Goal: Task Accomplishment & Management: Manage account settings

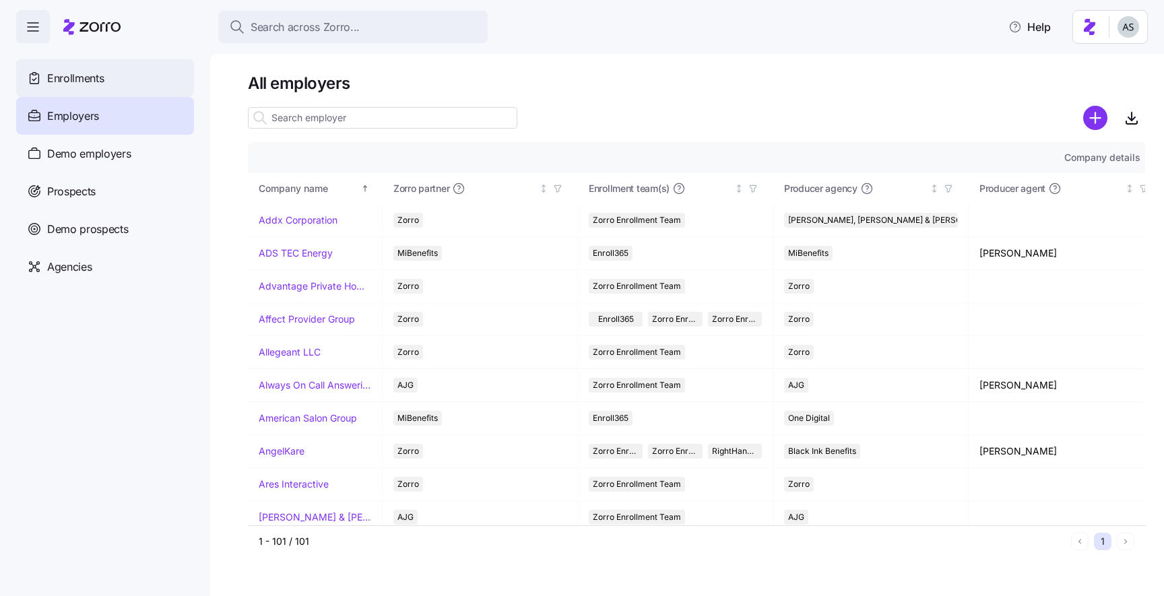
click at [102, 62] on div "Enrollments" at bounding box center [105, 78] width 178 height 38
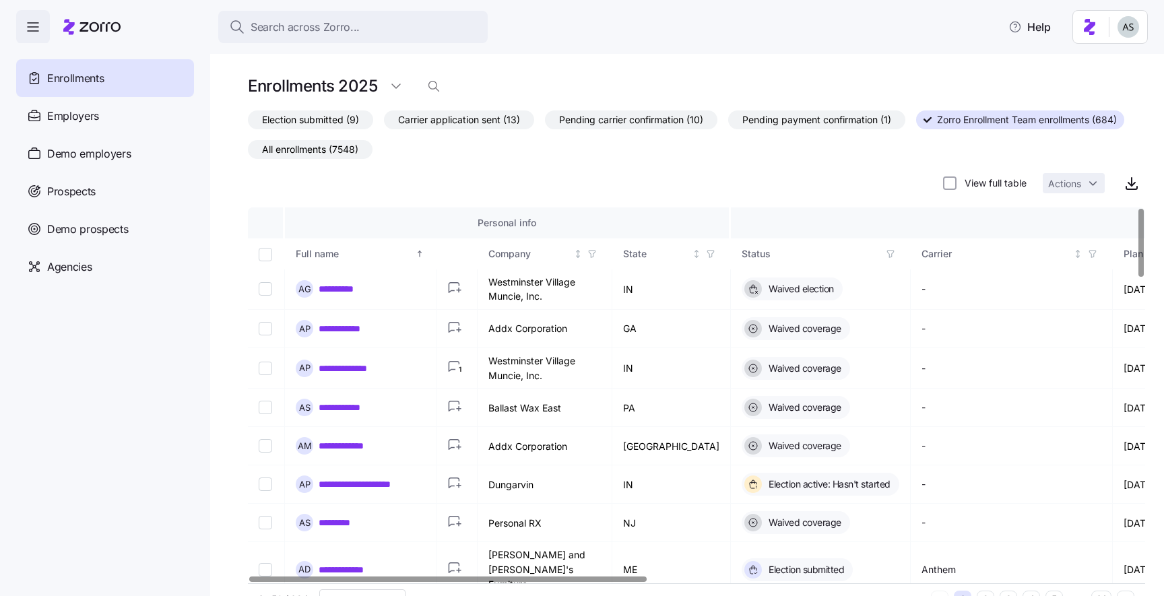
click at [311, 143] on span "All enrollments (7548)" at bounding box center [310, 150] width 96 height 18
click at [248, 153] on input "All enrollments (7548)" at bounding box center [248, 153] width 0 height 0
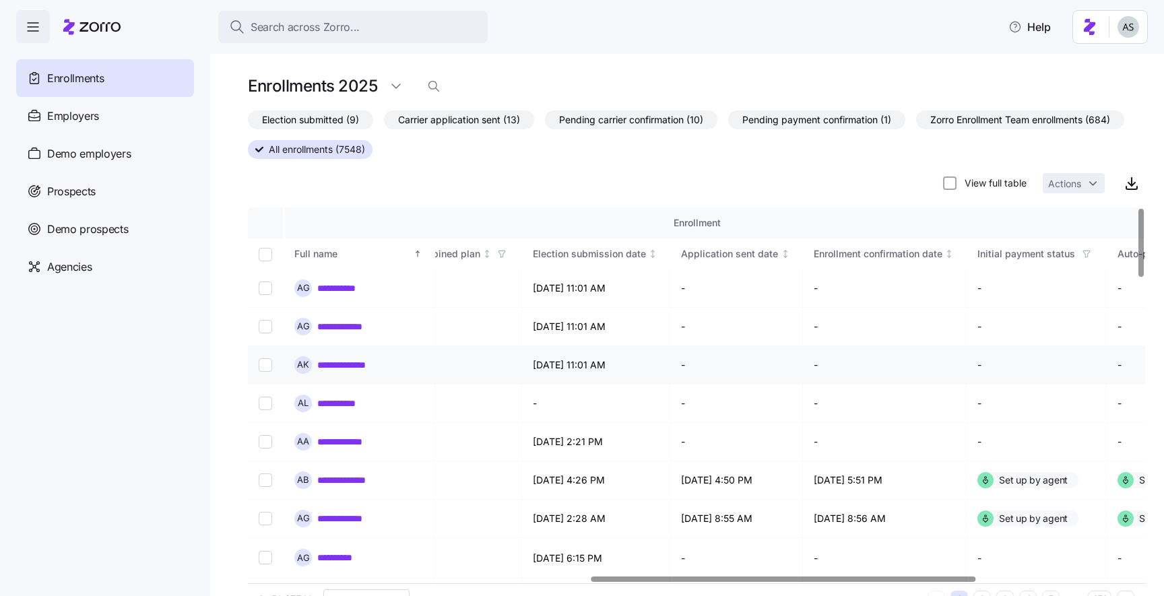
scroll to position [0, 1173]
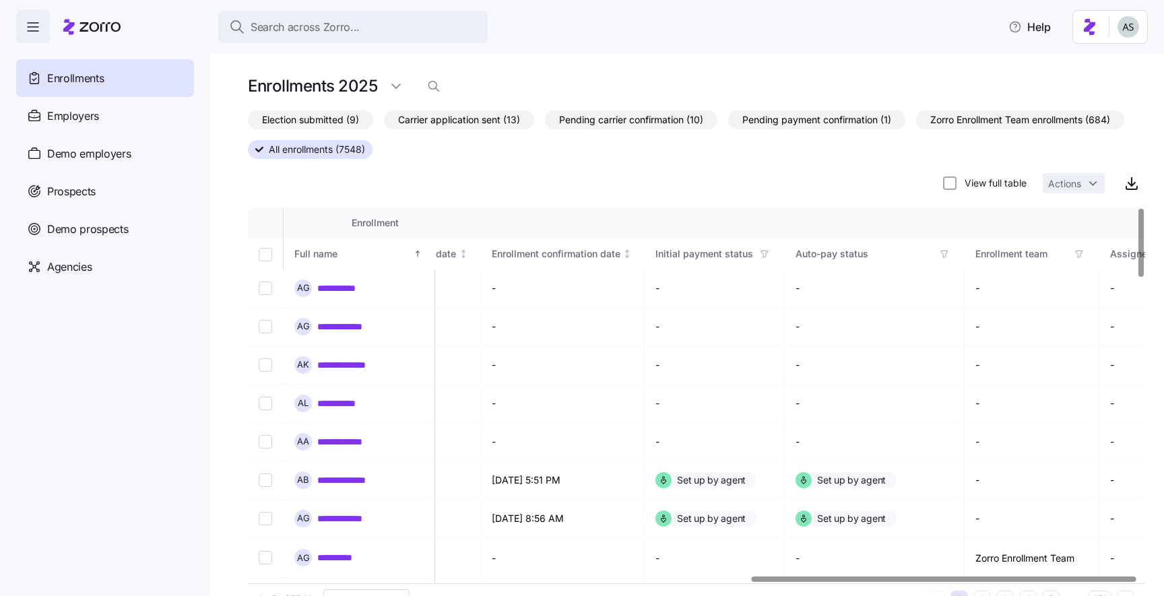
click at [1072, 247] on span "button" at bounding box center [1079, 254] width 15 height 15
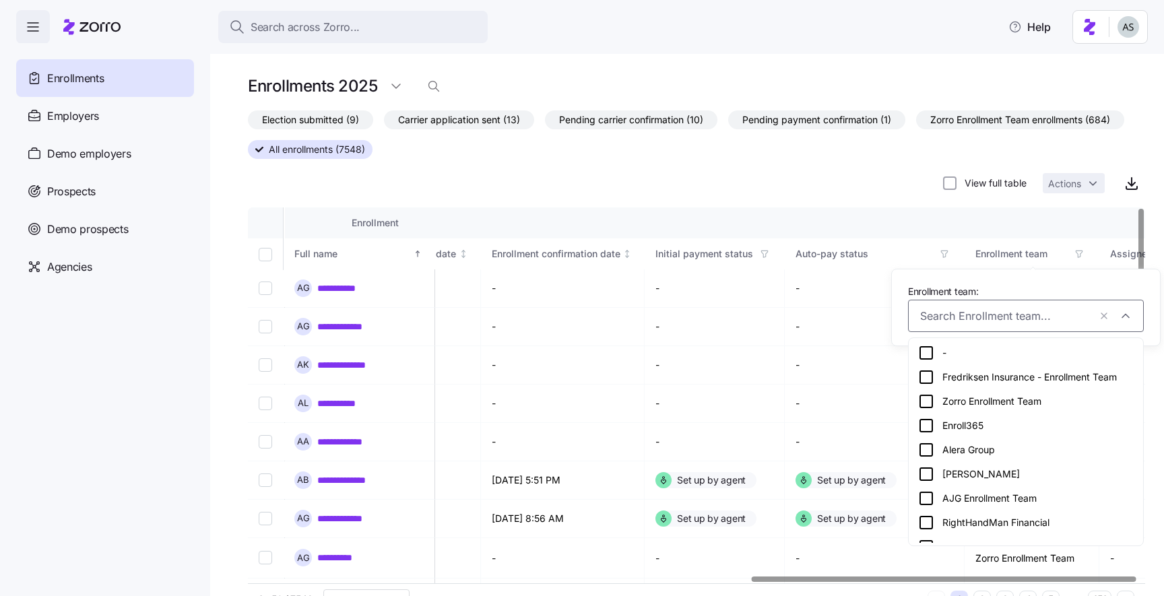
click at [991, 214] on th "Enrollment" at bounding box center [375, 222] width 1635 height 31
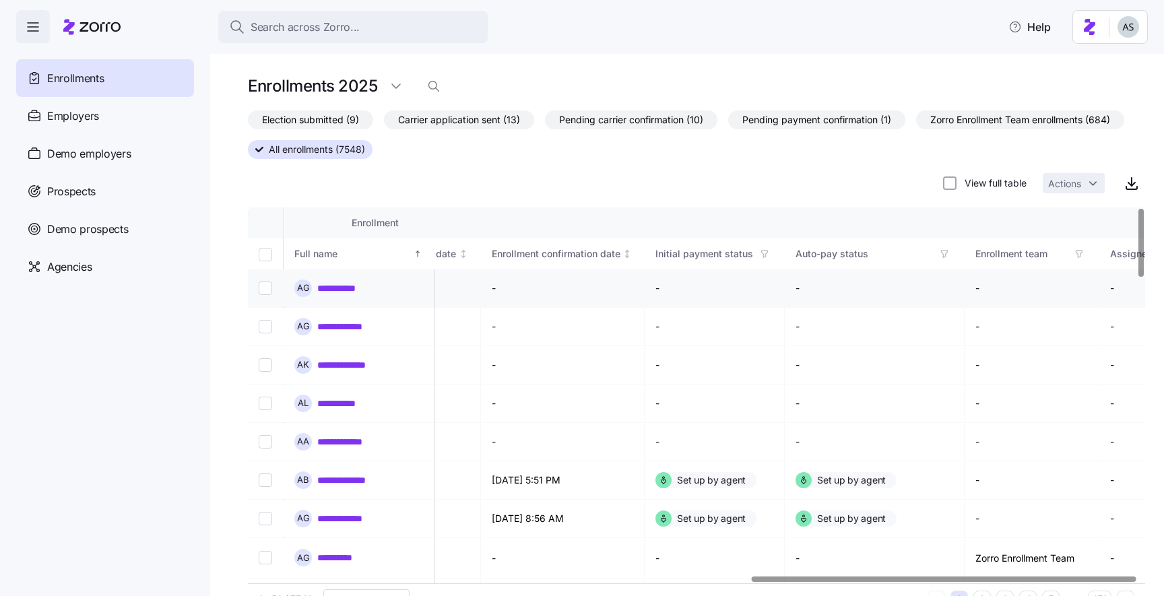
click at [262, 291] on input "Select record 1" at bounding box center [265, 288] width 13 height 13
checkbox input "true"
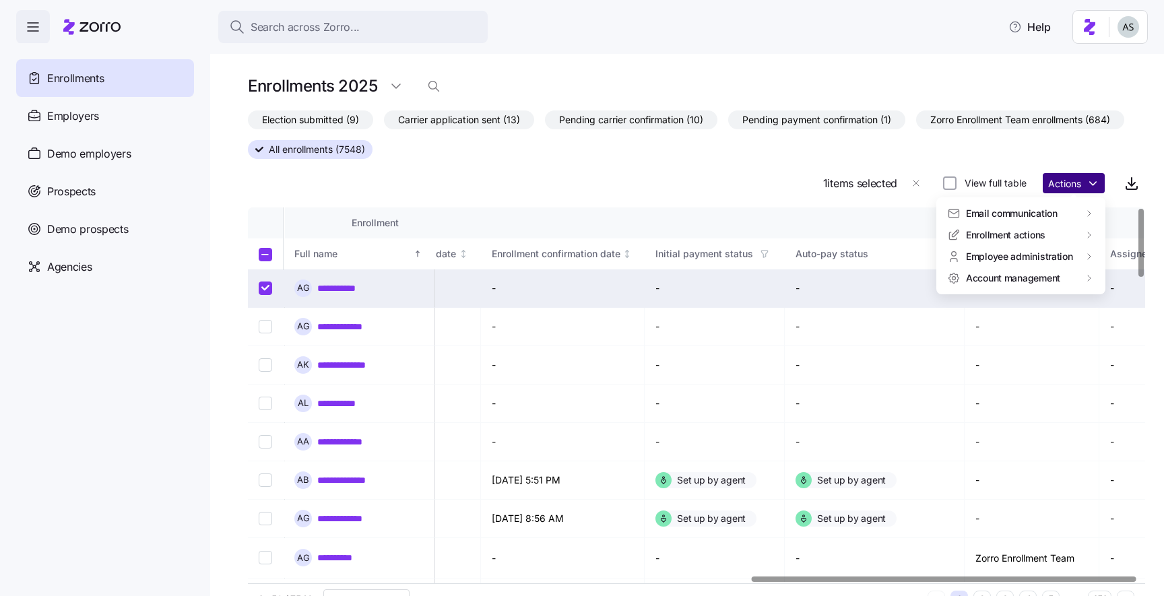
click at [1070, 184] on html "**********" at bounding box center [582, 294] width 1164 height 588
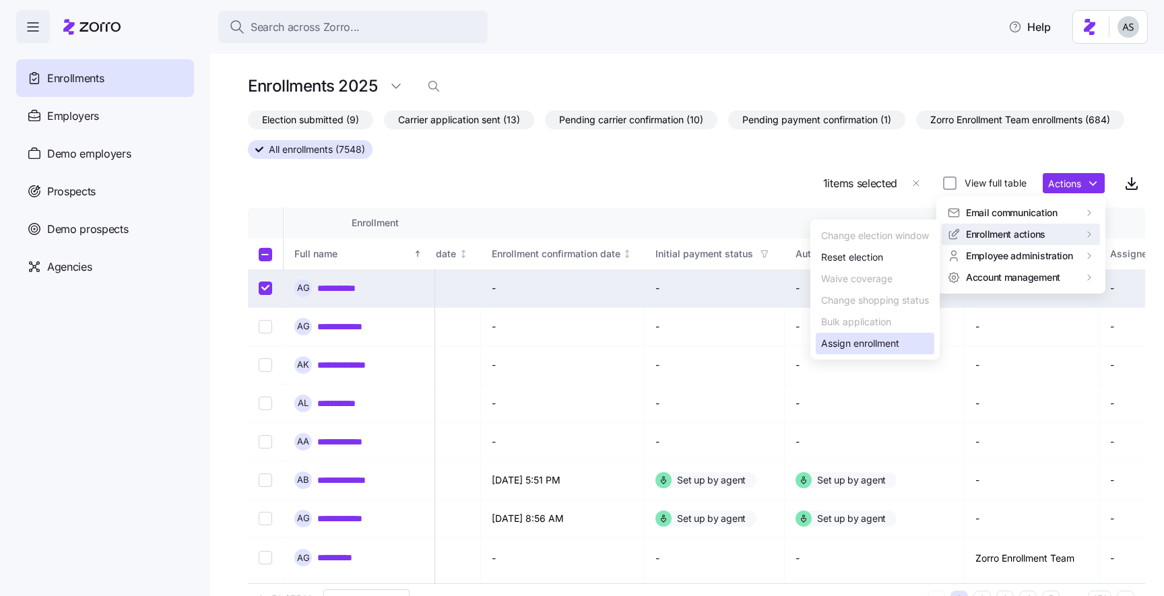
click at [865, 341] on div "Assign enrollment" at bounding box center [860, 343] width 78 height 15
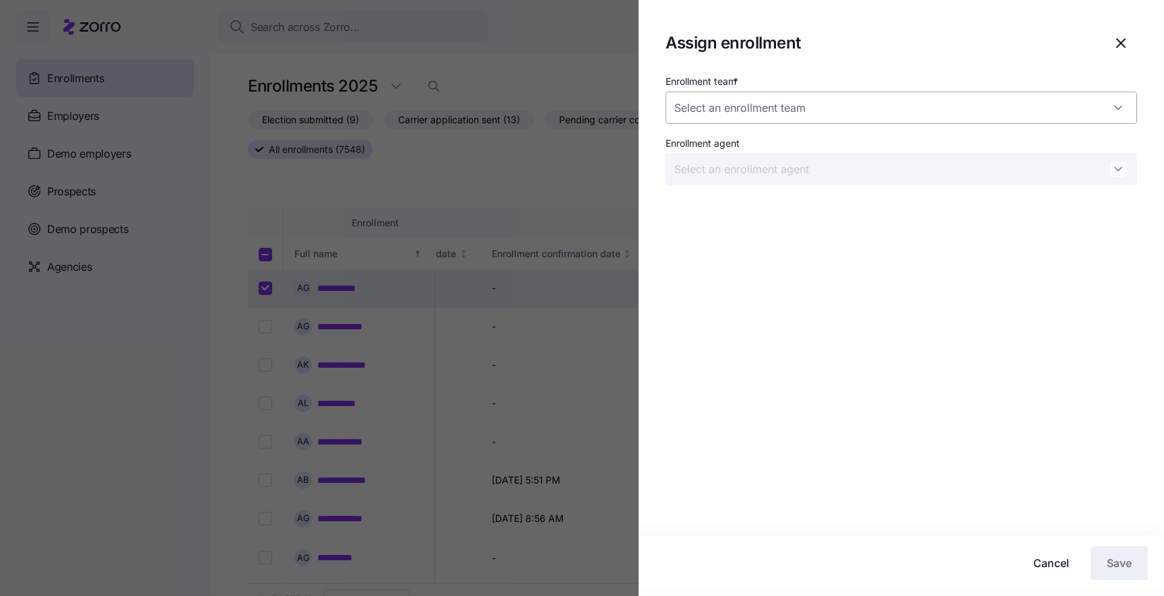
click at [850, 116] on input "Enrollment team *" at bounding box center [900, 108] width 471 height 32
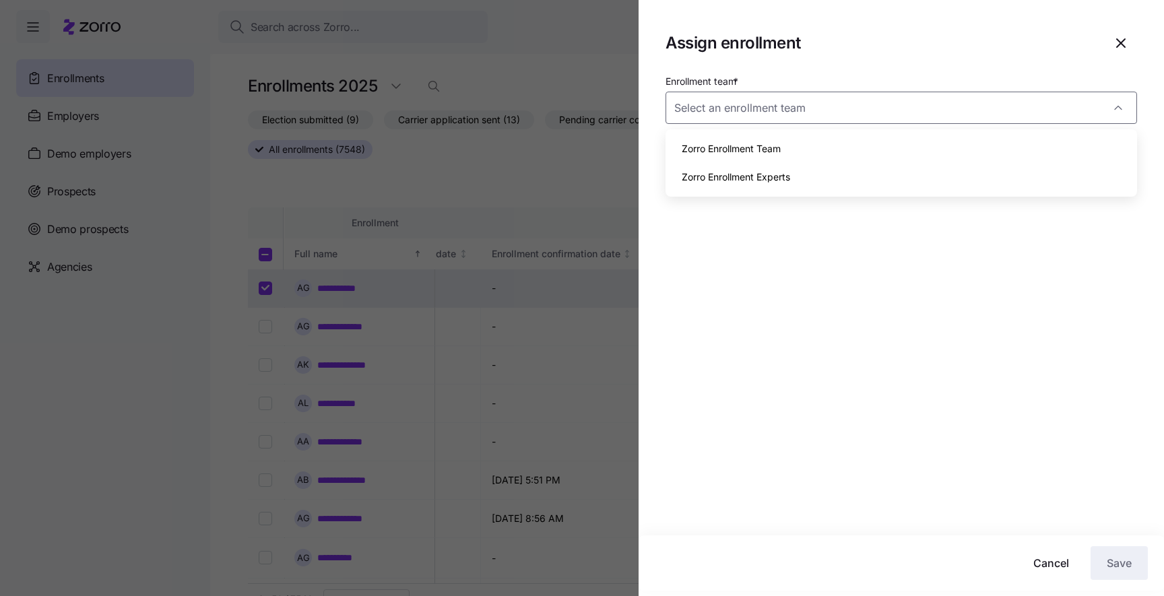
click at [838, 151] on div "Zorro Enrollment Team" at bounding box center [901, 149] width 461 height 28
type input "Zorro Enrollment Team"
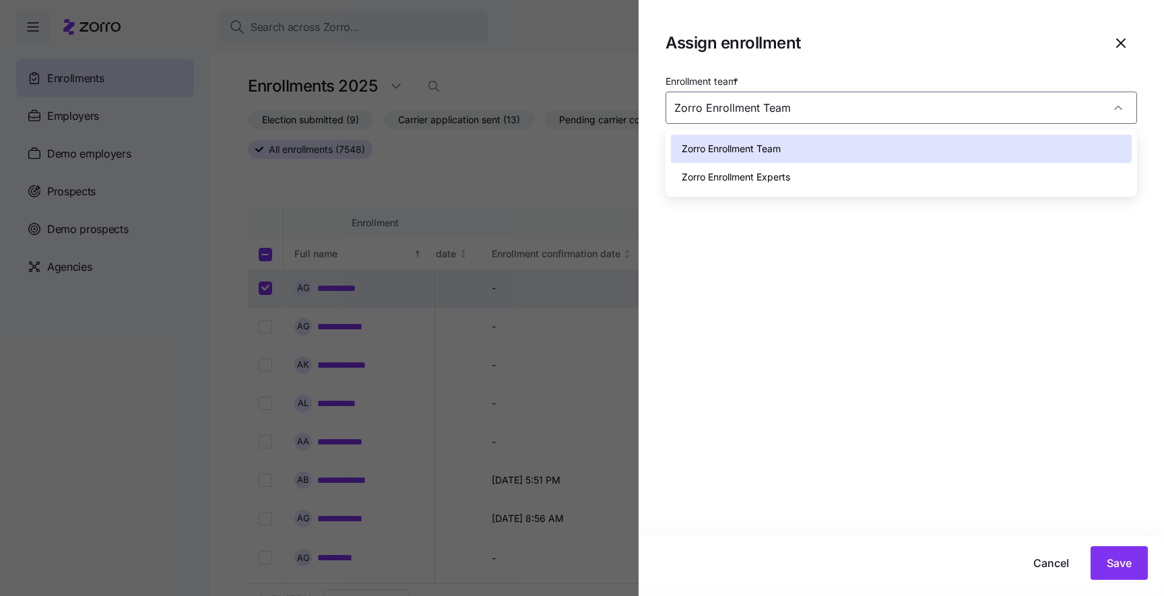
click at [1126, 45] on icon "button" at bounding box center [1121, 43] width 16 height 16
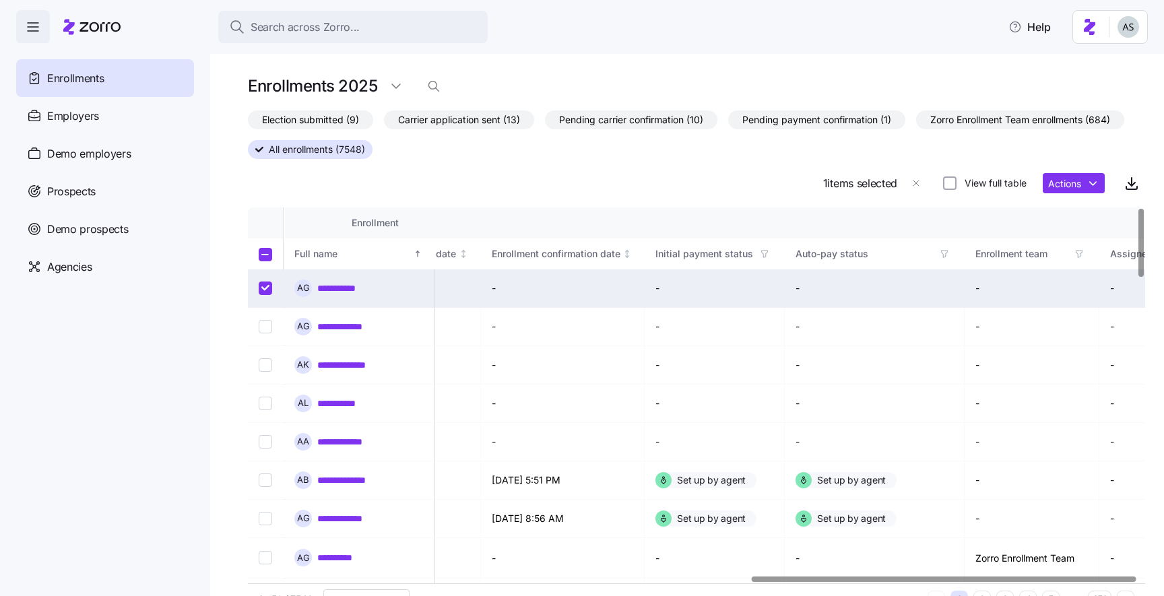
click at [257, 298] on td at bounding box center [266, 288] width 37 height 38
click at [259, 292] on input "Select record 1" at bounding box center [265, 288] width 13 height 13
checkbox input "false"
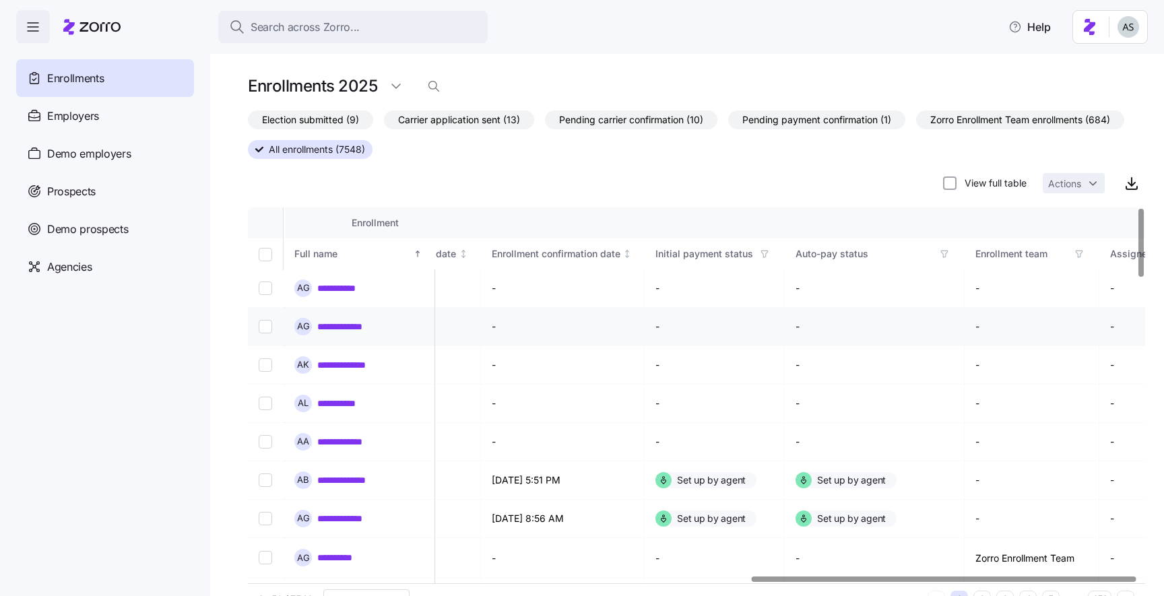
click at [263, 316] on td at bounding box center [266, 327] width 37 height 38
click at [263, 317] on td at bounding box center [266, 327] width 37 height 38
click at [263, 325] on input "Select record 2" at bounding box center [265, 326] width 13 height 13
checkbox input "true"
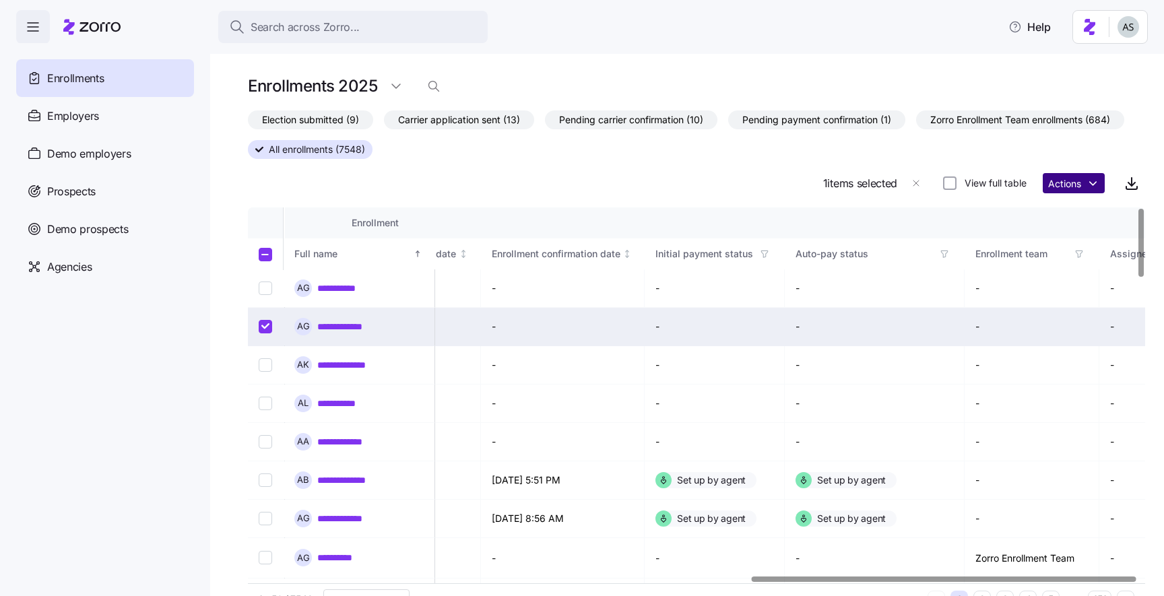
click at [1074, 190] on html "**********" at bounding box center [582, 294] width 1164 height 588
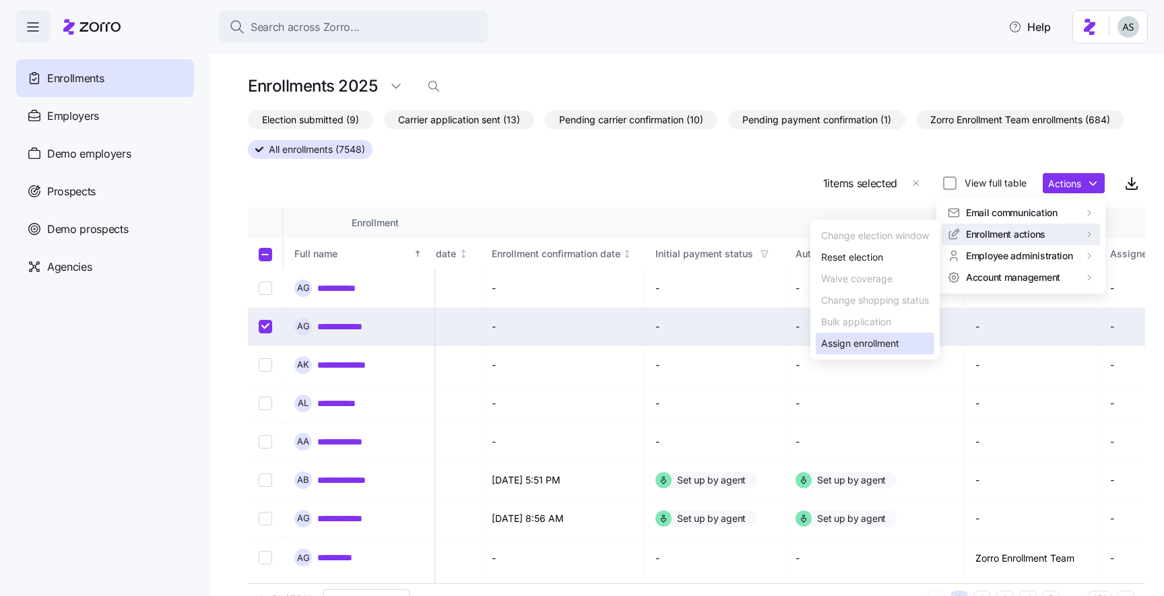
click at [876, 348] on div "Assign enrollment" at bounding box center [860, 343] width 78 height 15
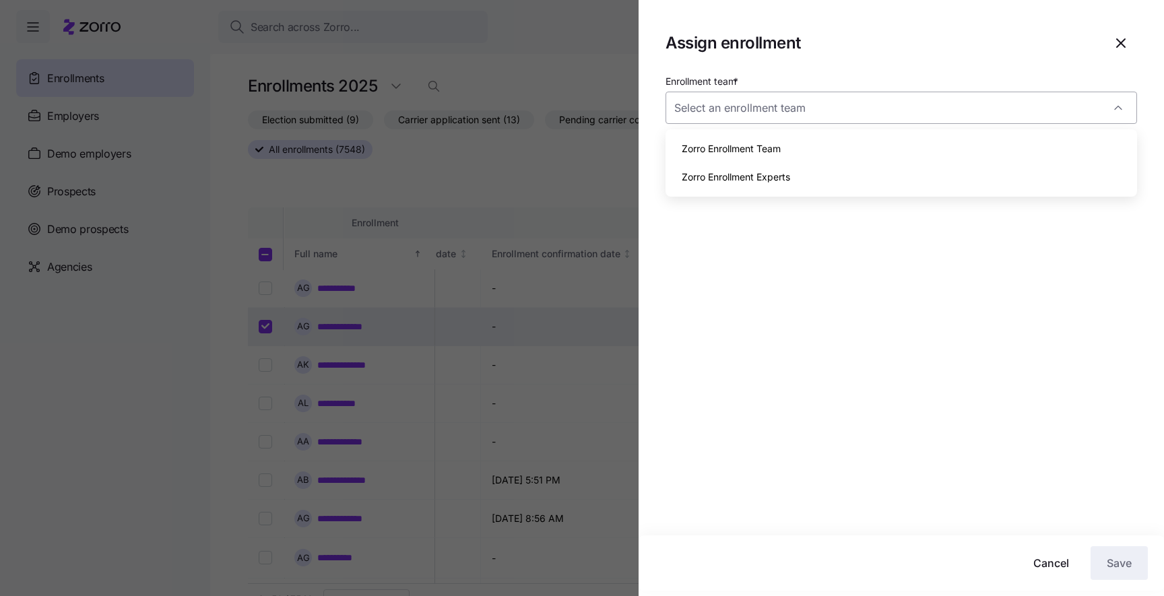
click at [903, 112] on input "Enrollment team *" at bounding box center [900, 108] width 471 height 32
click at [901, 139] on div "Zorro Enrollment Team" at bounding box center [901, 149] width 461 height 28
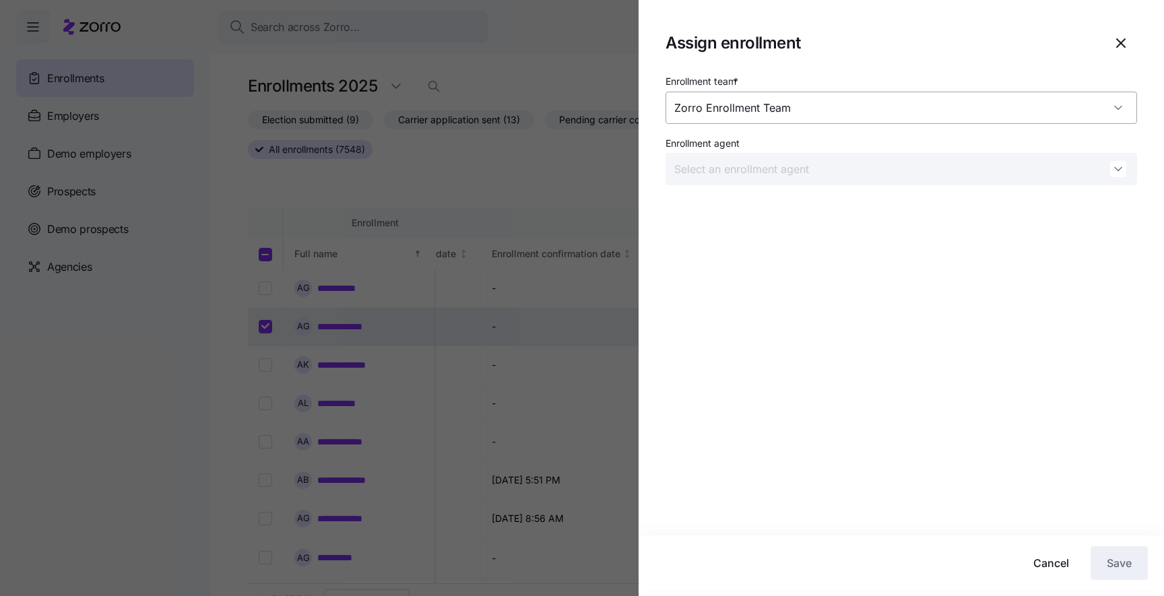
click at [907, 110] on input "Zorro Enrollment Team" at bounding box center [900, 108] width 471 height 32
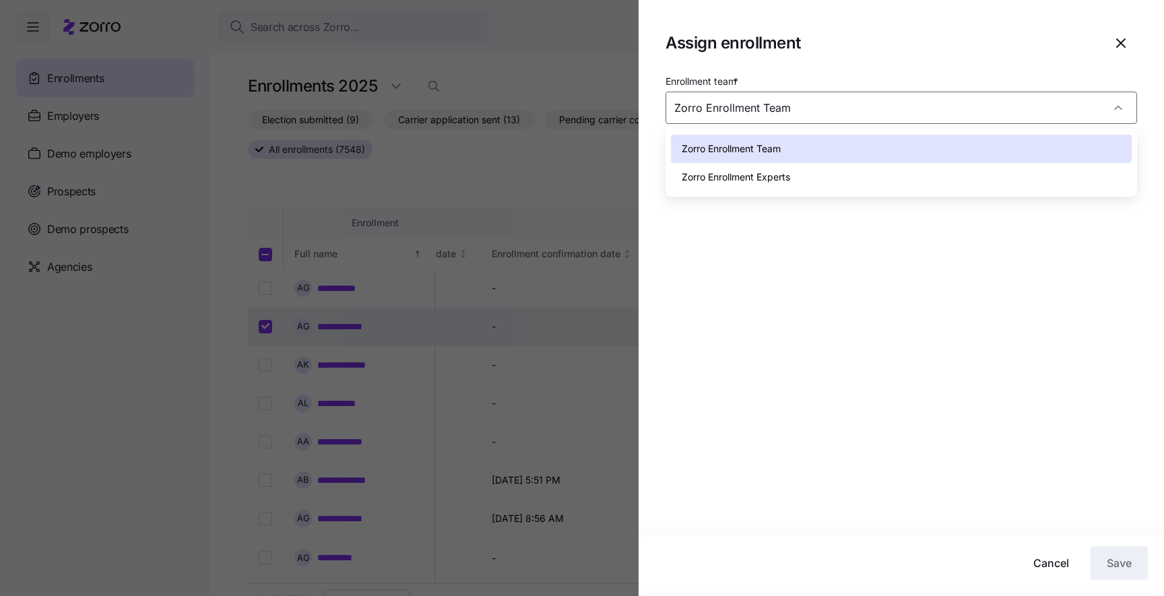
click at [880, 177] on div "Zorro Enrollment Experts" at bounding box center [901, 177] width 461 height 28
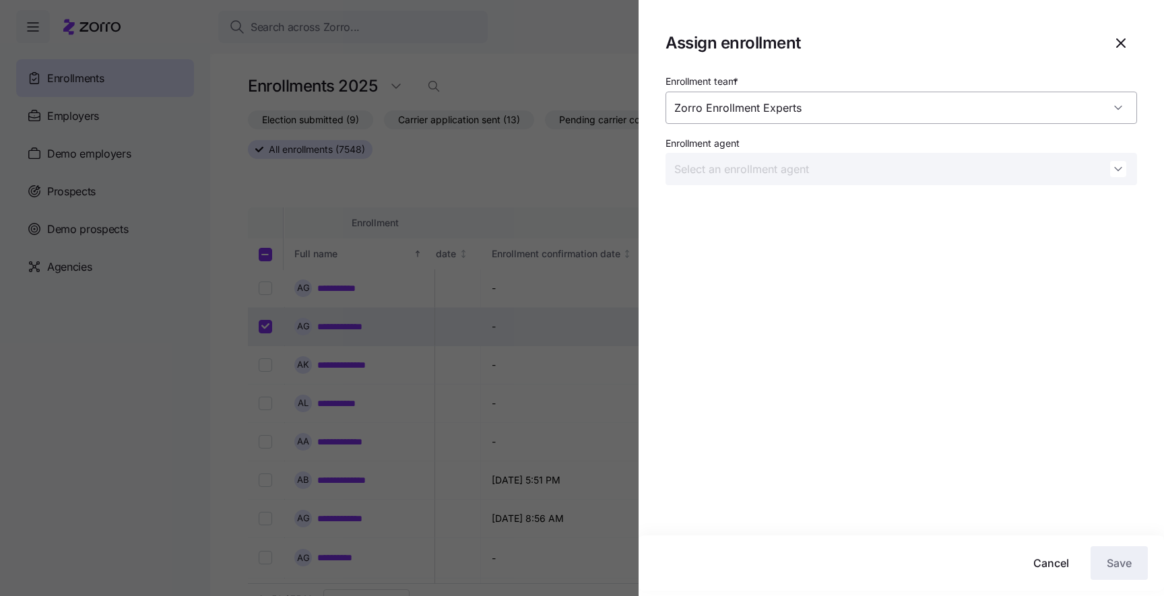
click at [886, 96] on input "Zorro Enrollment Experts" at bounding box center [900, 108] width 471 height 32
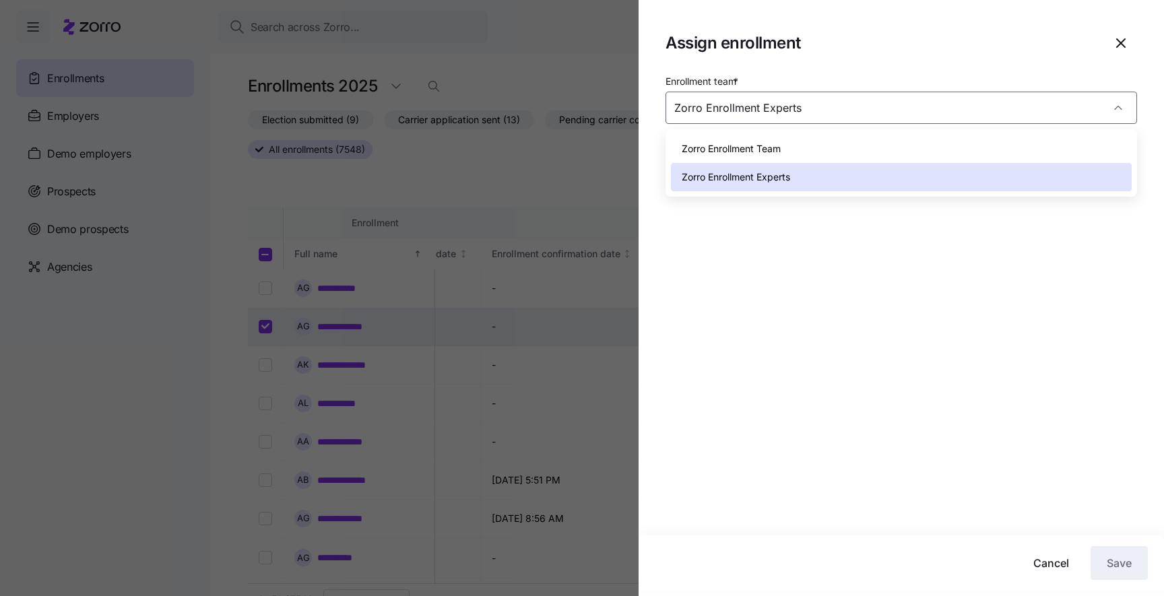
click at [876, 146] on div "Zorro Enrollment Team" at bounding box center [901, 149] width 461 height 28
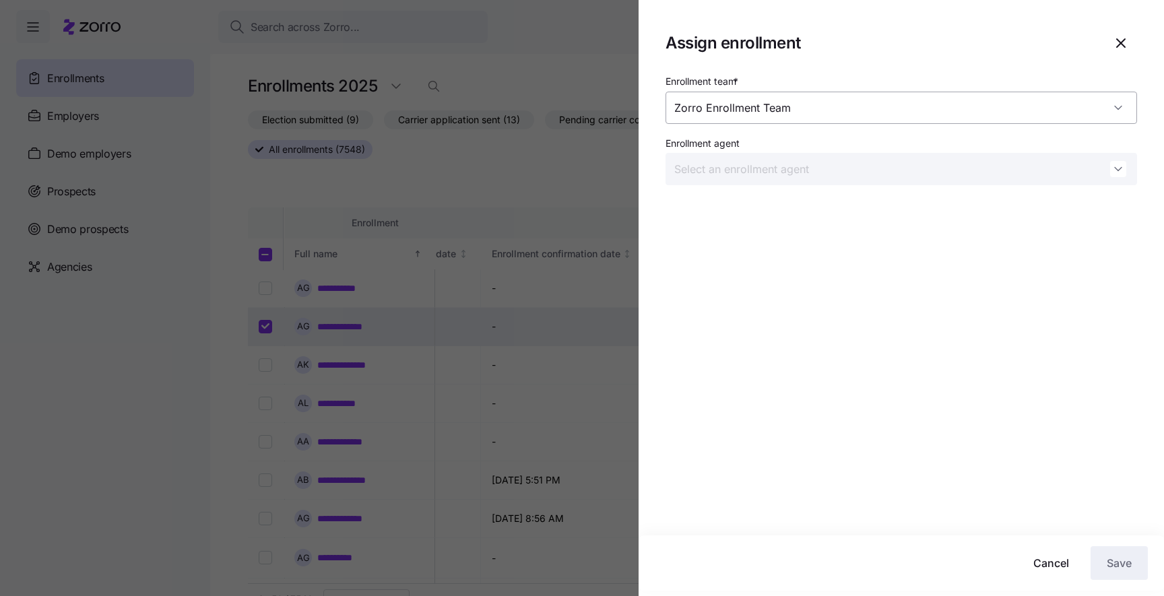
click at [787, 117] on input "Zorro Enrollment Team" at bounding box center [900, 108] width 471 height 32
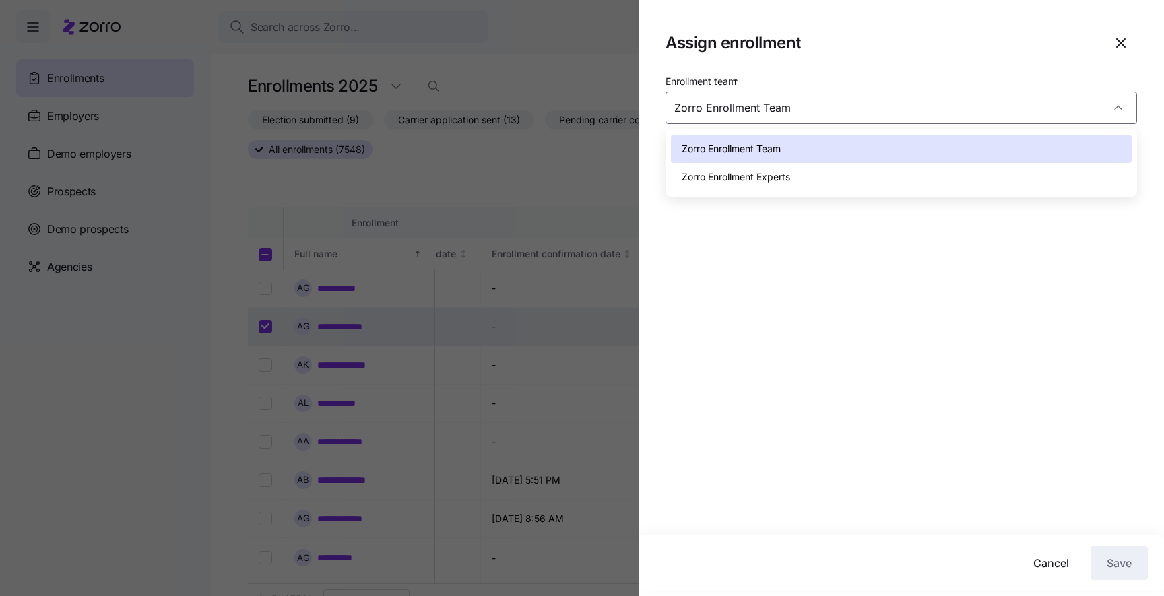
click at [767, 166] on div "Zorro Enrollment Experts" at bounding box center [901, 177] width 461 height 28
type input "Zorro Enrollment Experts"
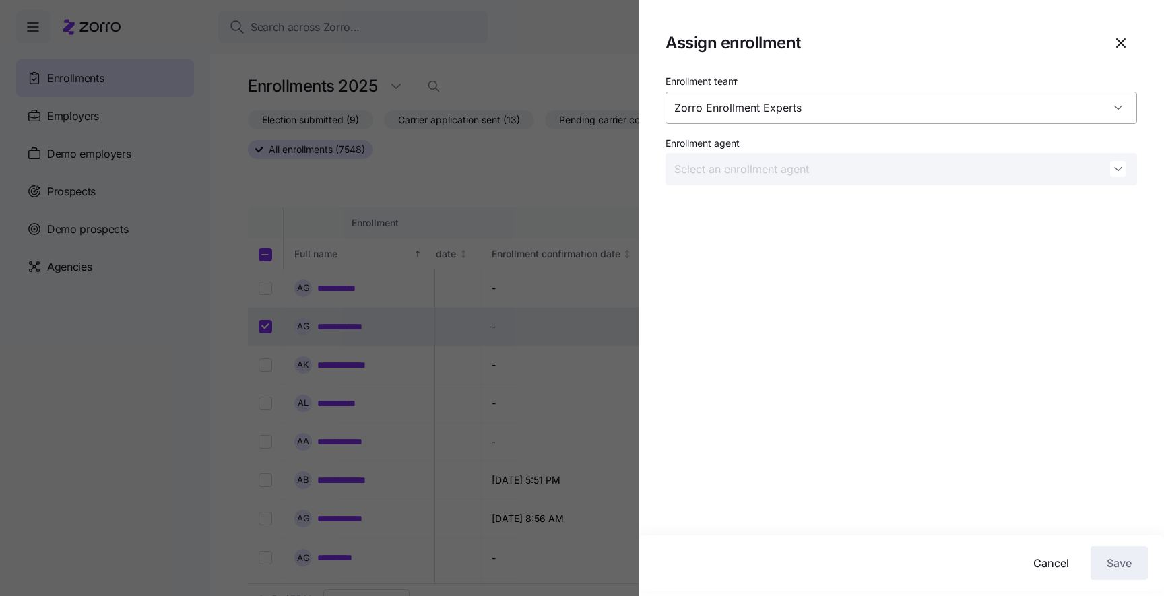
click at [799, 117] on input "Zorro Enrollment Experts" at bounding box center [900, 108] width 471 height 32
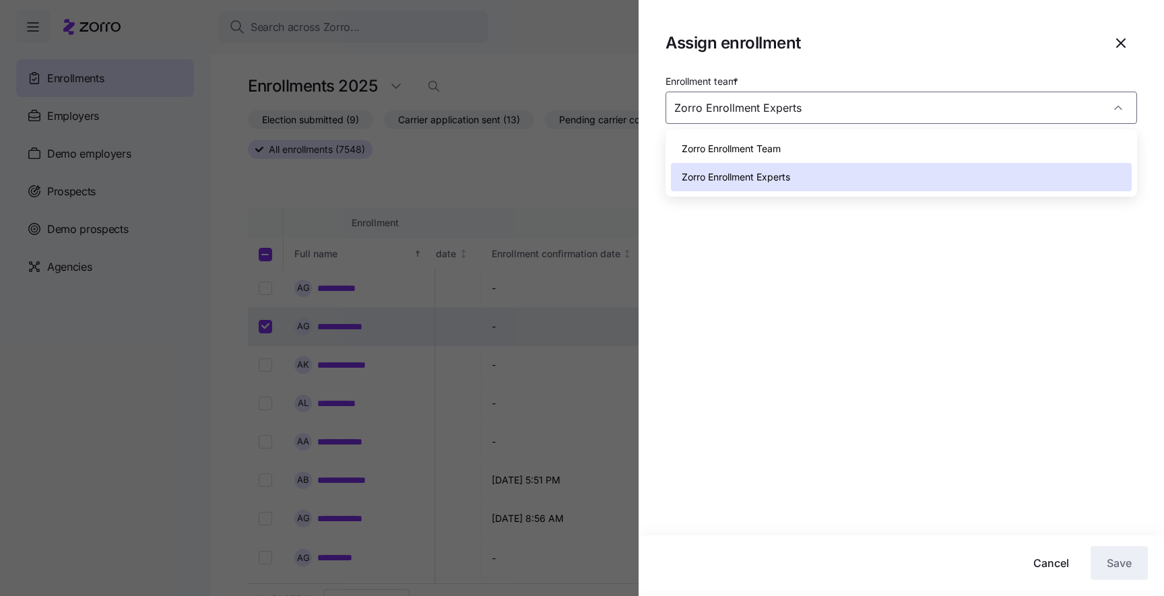
click at [792, 164] on div "Zorro Enrollment Experts" at bounding box center [901, 177] width 461 height 28
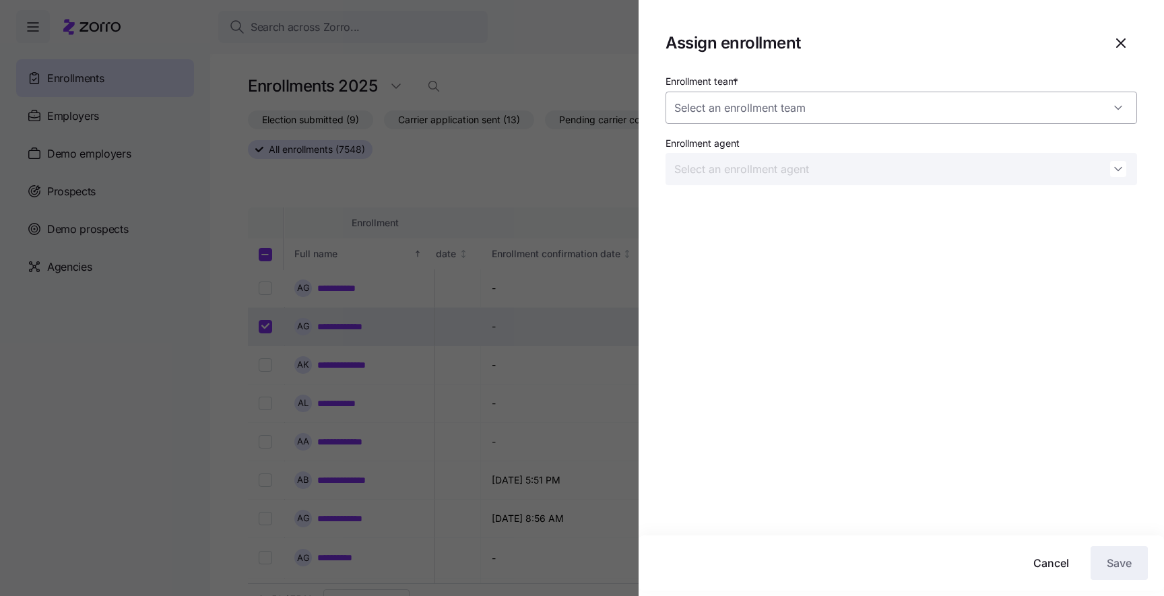
click at [800, 107] on input "Enrollment team *" at bounding box center [900, 108] width 471 height 32
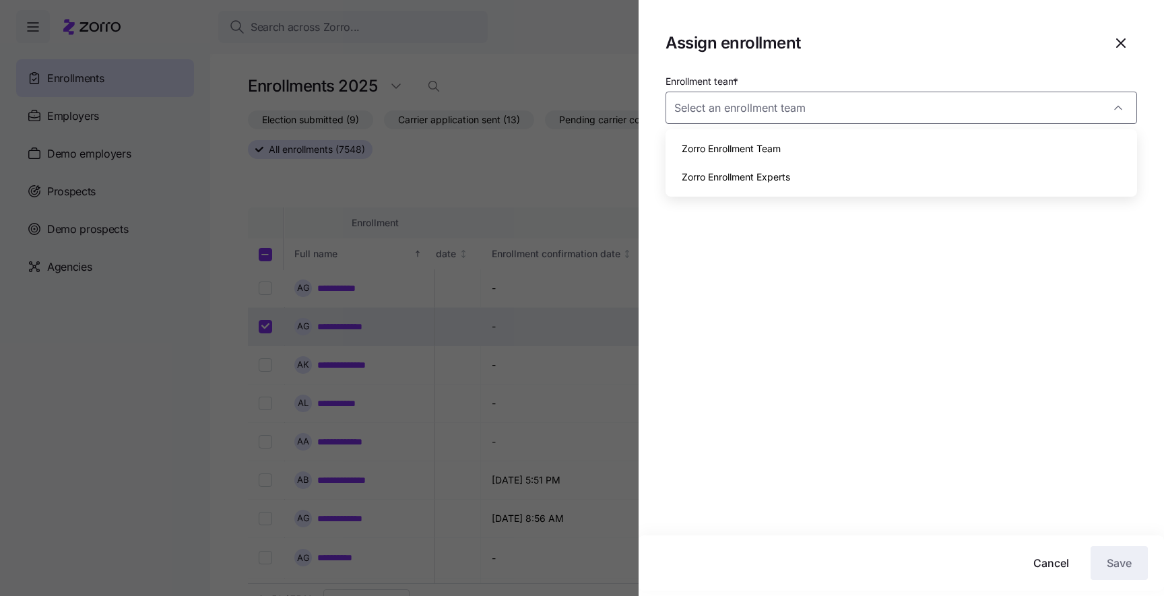
click at [793, 155] on div "Zorro Enrollment Team" at bounding box center [901, 149] width 461 height 28
type input "Zorro Enrollment Team"
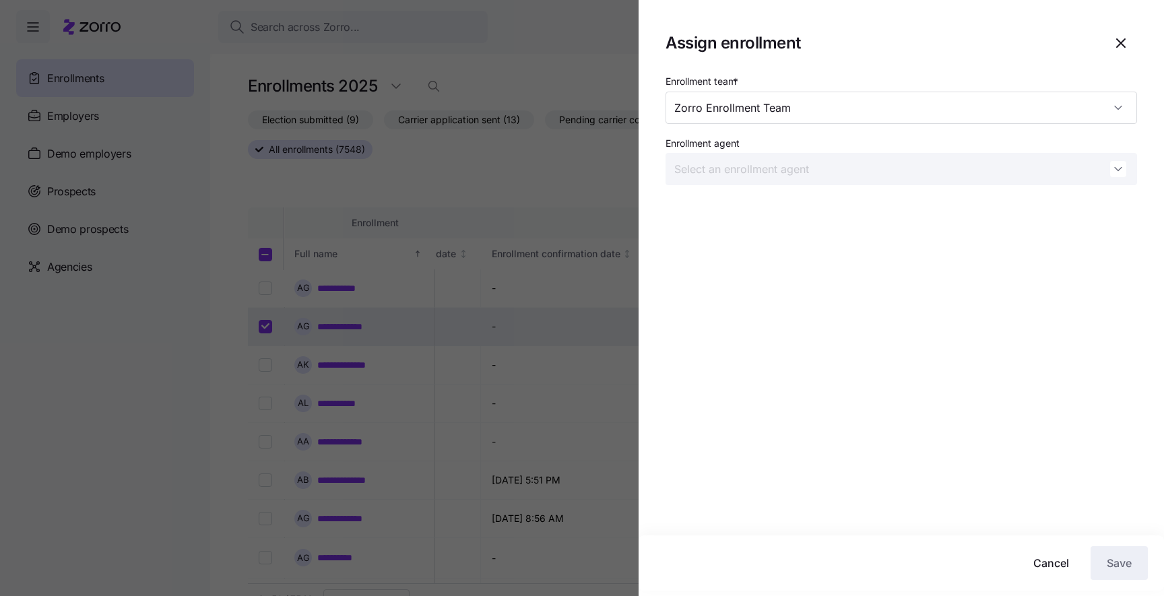
click at [735, 369] on div "Enrollment team * Zorro Enrollment Team Enrollment agent" at bounding box center [900, 304] width 525 height 463
click at [1132, 56] on span "button" at bounding box center [1120, 43] width 31 height 31
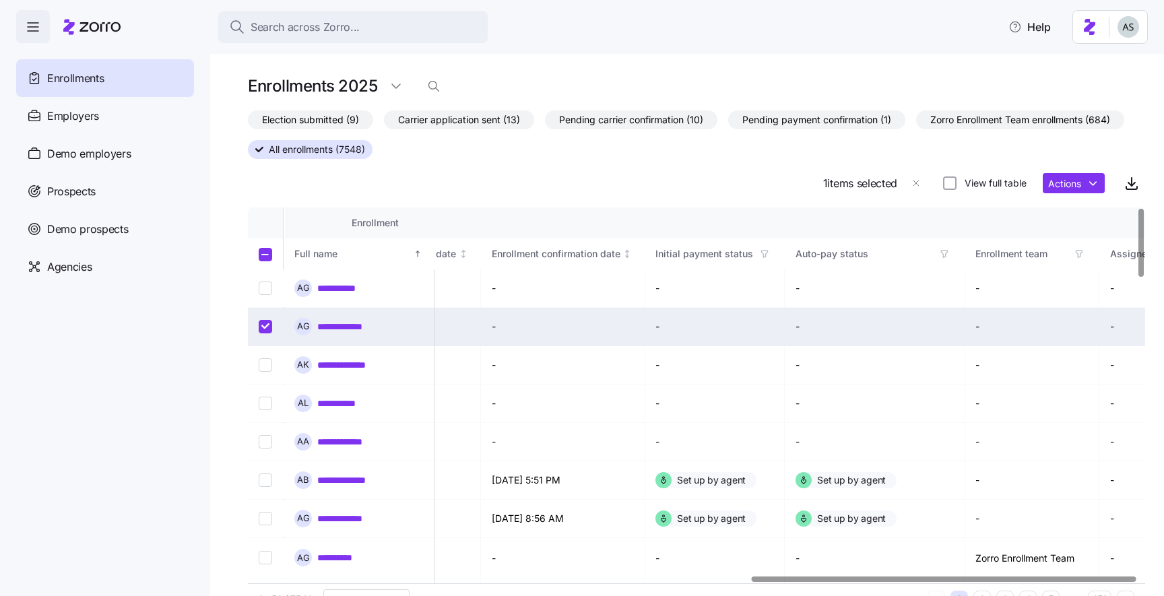
click at [260, 327] on input "Select record 2" at bounding box center [265, 326] width 13 height 13
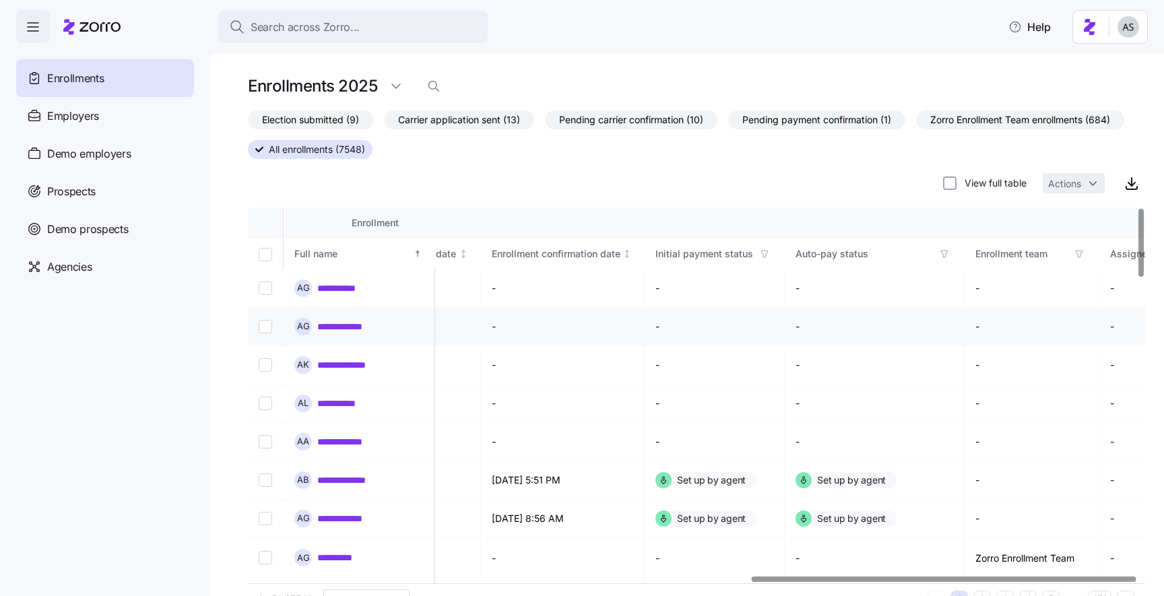
click at [261, 318] on td at bounding box center [266, 327] width 37 height 38
click at [261, 333] on td at bounding box center [266, 327] width 37 height 38
click at [269, 324] on input "Select record 2" at bounding box center [265, 326] width 13 height 13
checkbox input "true"
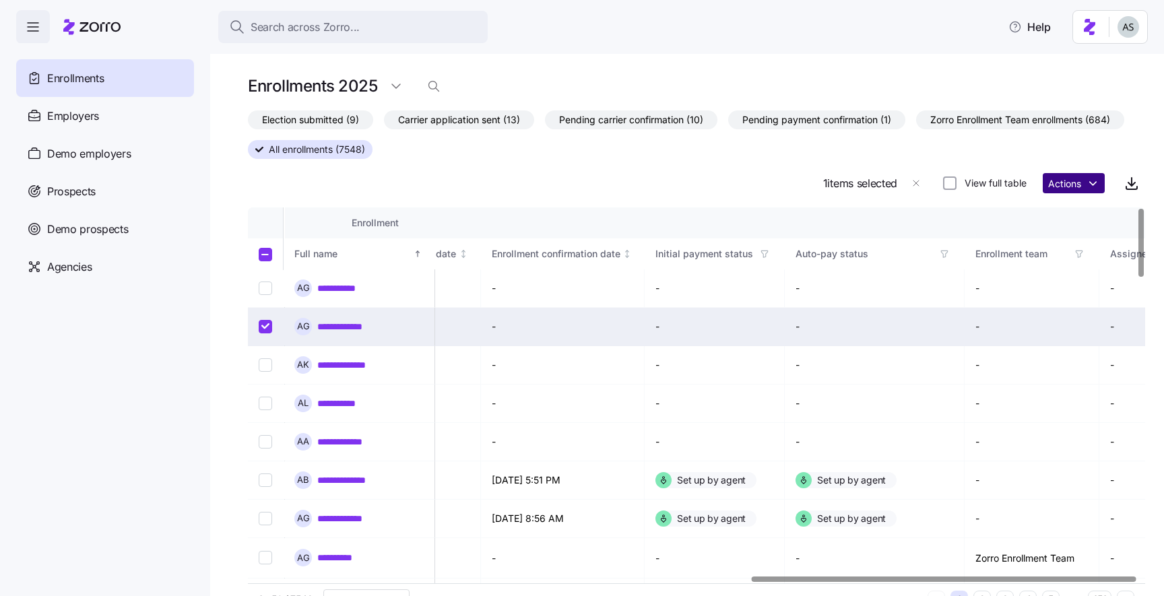
click at [1086, 183] on html "**********" at bounding box center [582, 294] width 1164 height 588
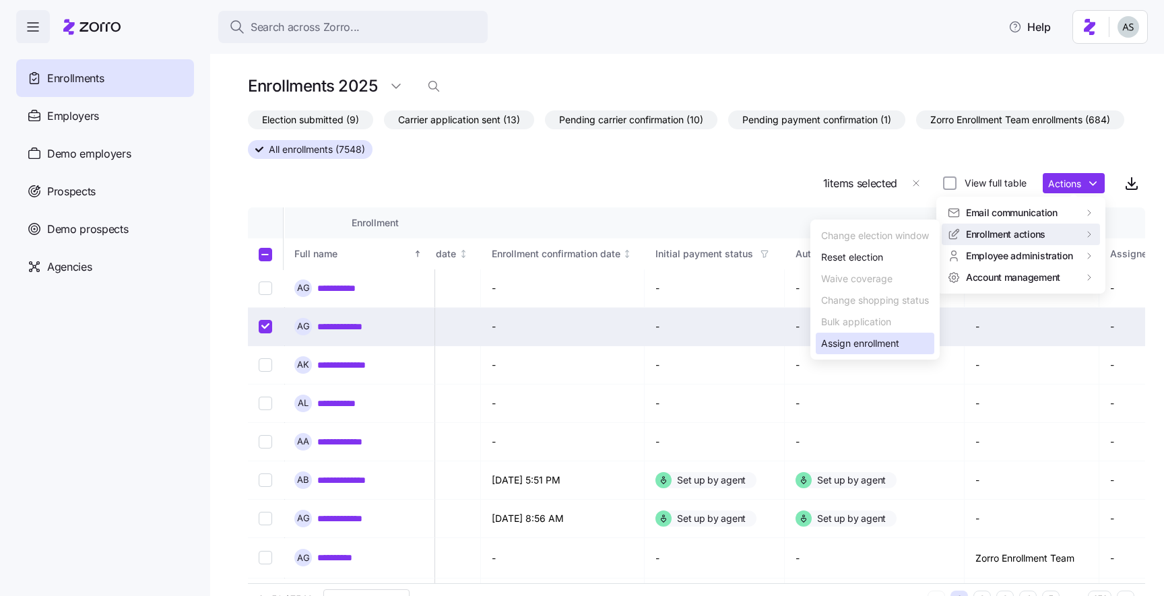
click at [868, 335] on div "Assign enrollment" at bounding box center [875, 344] width 119 height 22
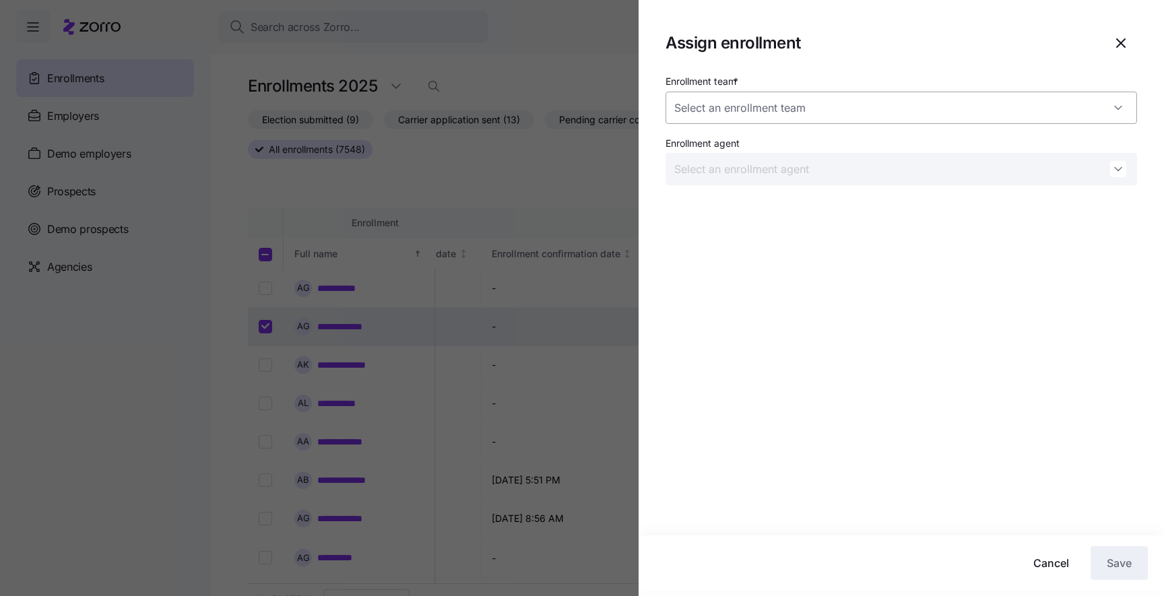
click at [889, 114] on input "Enrollment team *" at bounding box center [900, 108] width 471 height 32
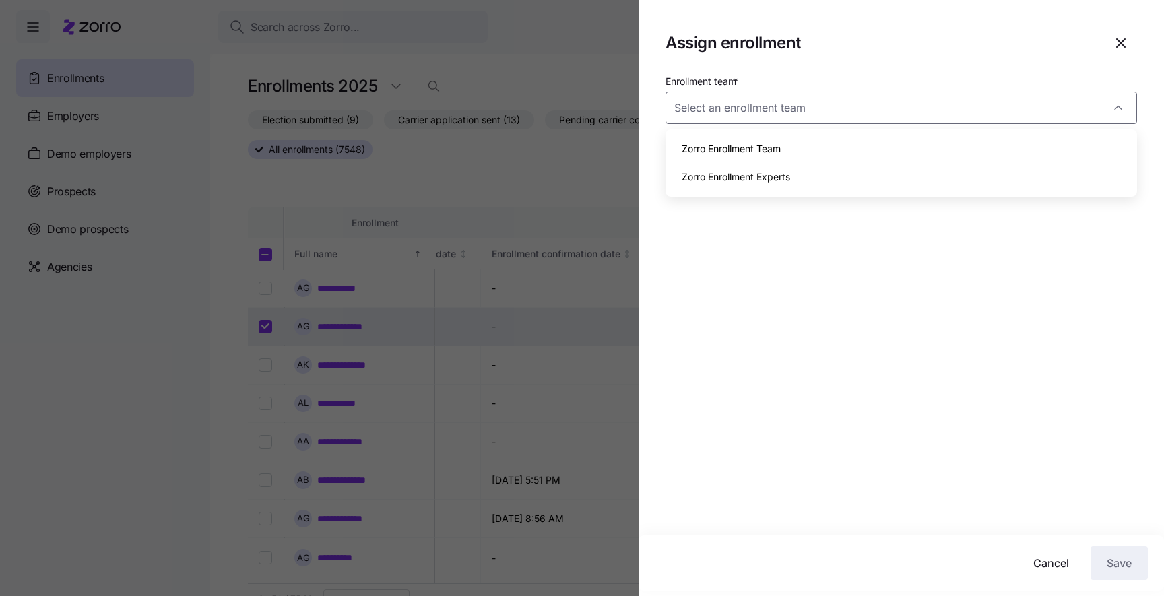
click at [882, 137] on div "Zorro Enrollment Team" at bounding box center [901, 149] width 461 height 28
type input "Zorro Enrollment Team"
click at [1125, 58] on span "button" at bounding box center [1120, 43] width 31 height 31
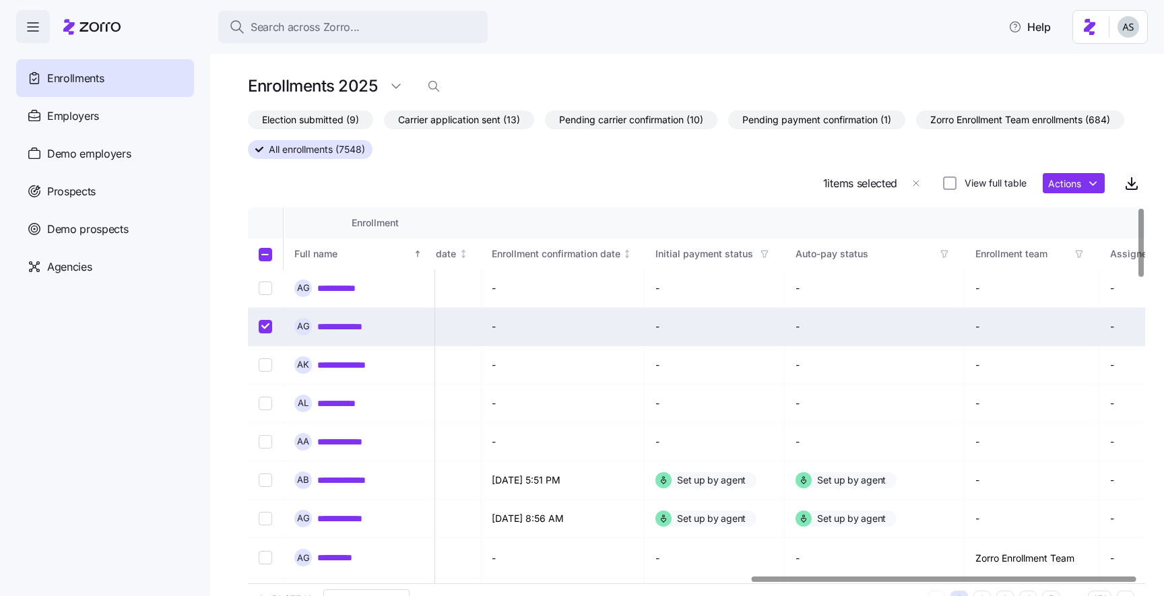
click at [265, 324] on input "Select record 2" at bounding box center [265, 326] width 13 height 13
checkbox input "false"
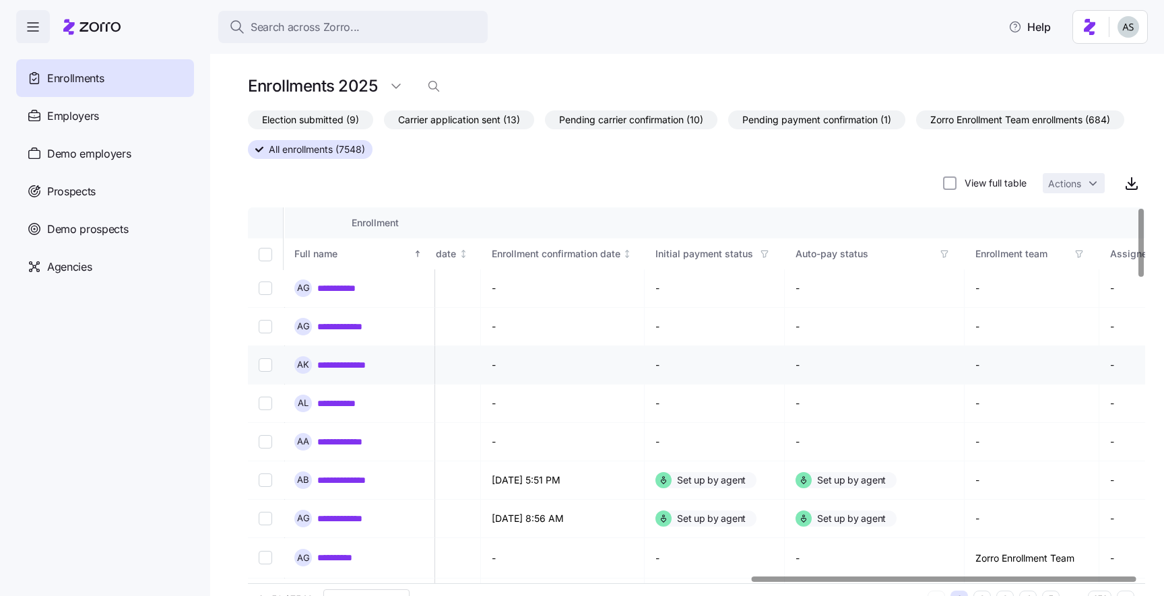
click at [262, 367] on input "Select record 3" at bounding box center [265, 364] width 13 height 13
checkbox input "true"
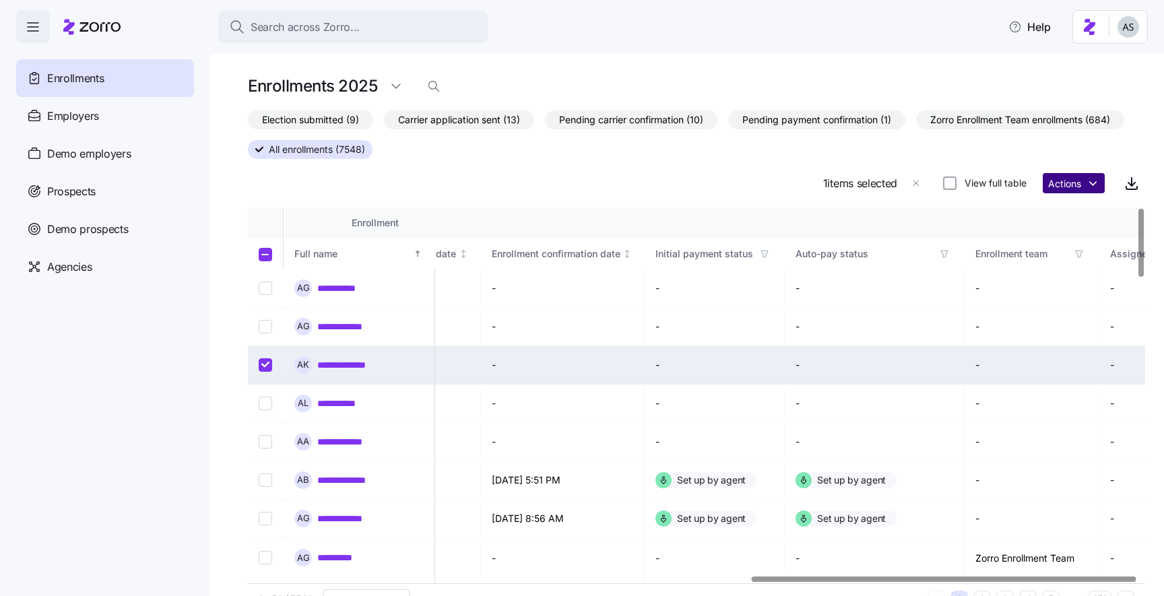
click at [1072, 176] on html "**********" at bounding box center [582, 294] width 1164 height 588
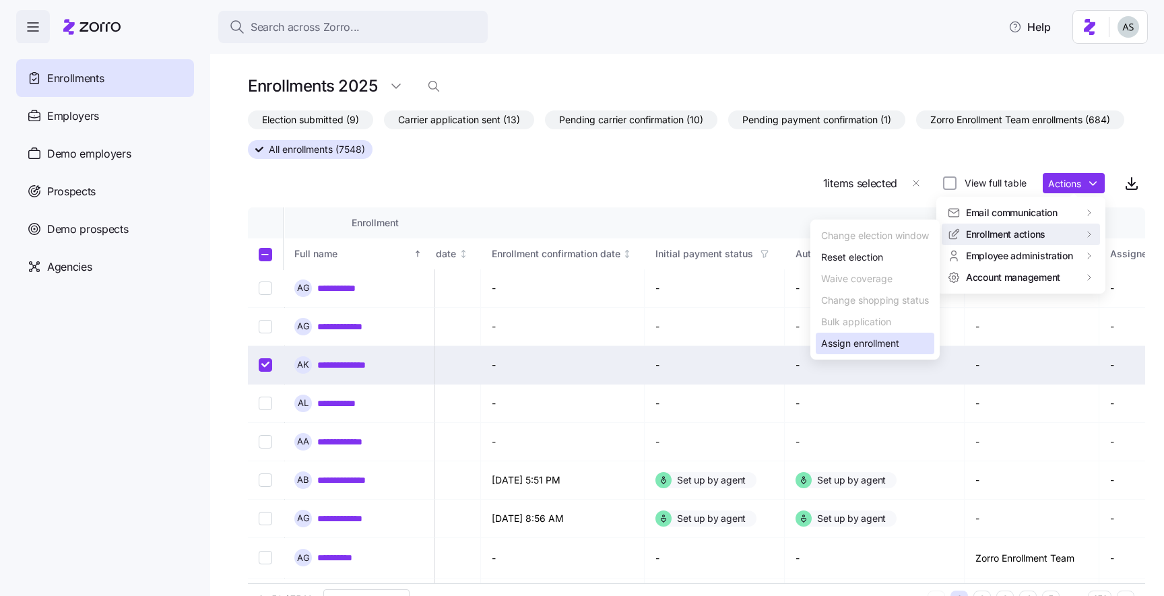
click at [876, 346] on div "Assign enrollment" at bounding box center [860, 343] width 78 height 15
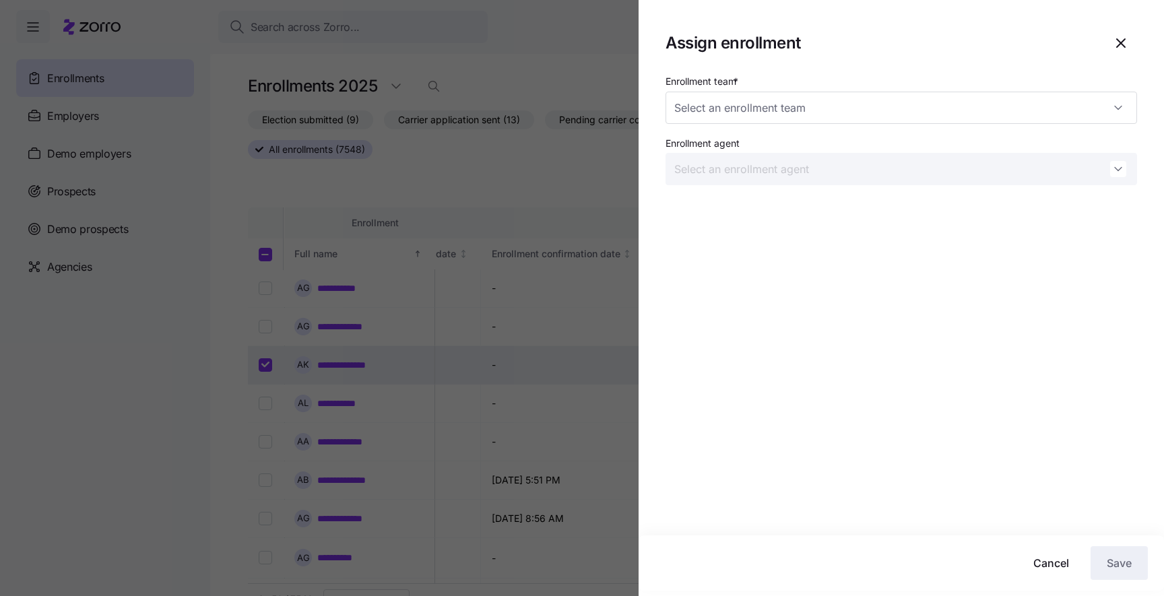
click at [920, 129] on div "Enrollment team * Enrollment agent" at bounding box center [900, 134] width 471 height 123
click at [920, 106] on input "Enrollment team *" at bounding box center [900, 108] width 471 height 32
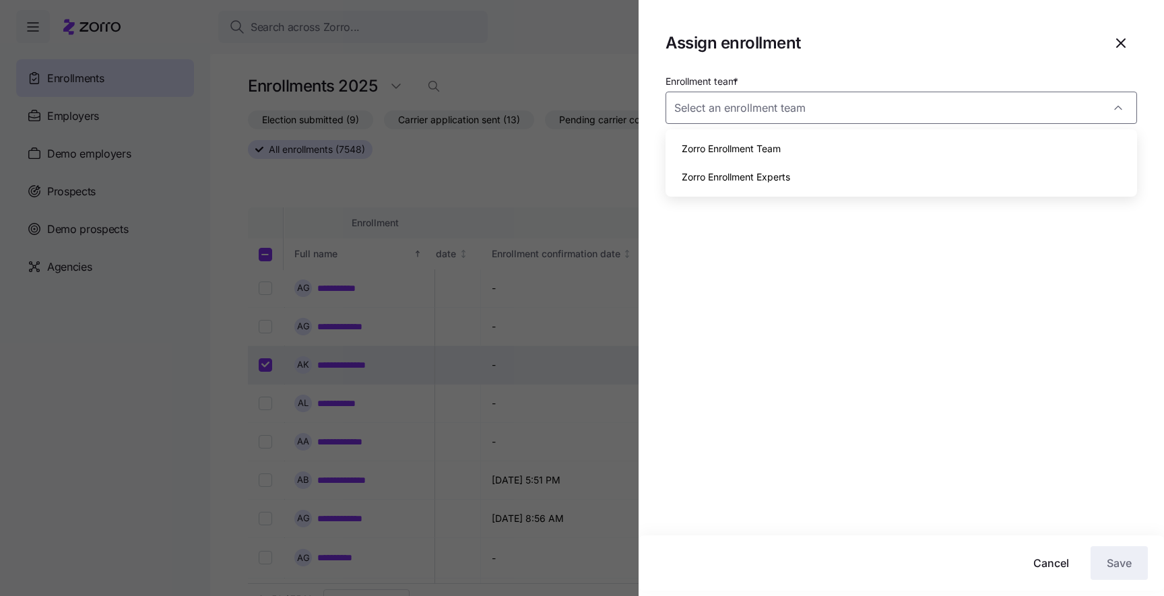
click at [904, 147] on div "Zorro Enrollment Team" at bounding box center [901, 149] width 461 height 28
type input "Zorro Enrollment Team"
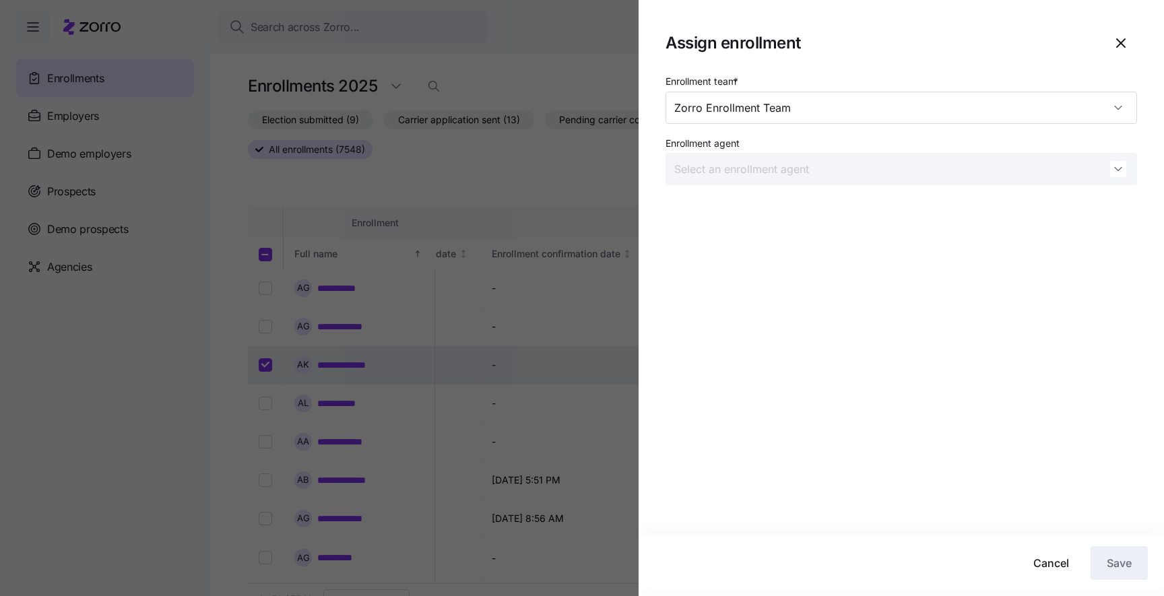
click at [1131, 42] on span "button" at bounding box center [1120, 43] width 31 height 31
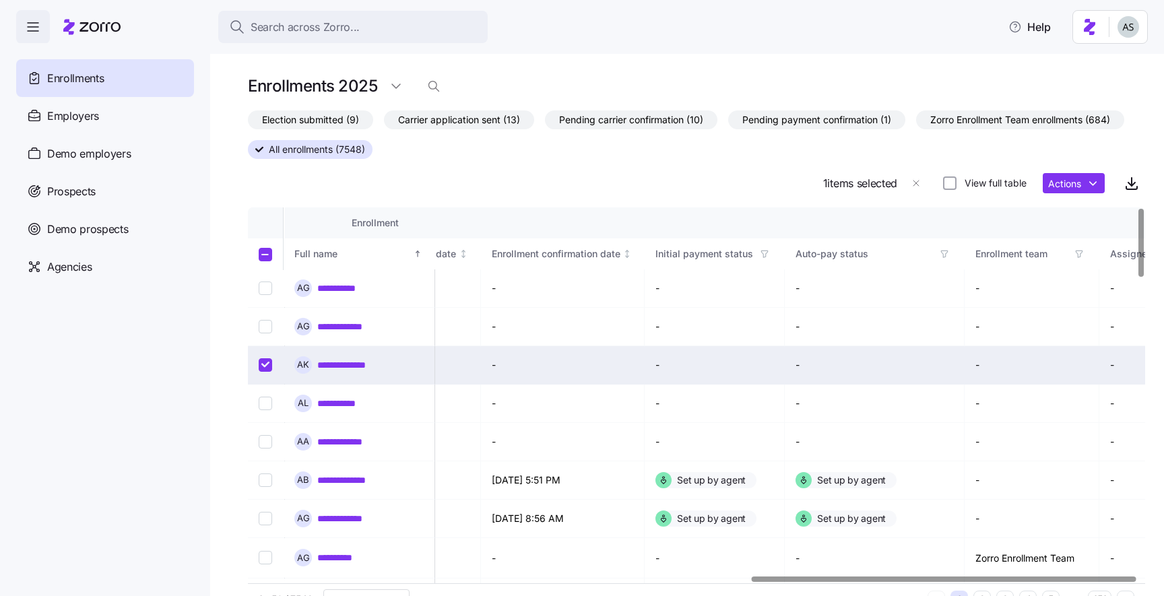
click at [263, 361] on input "Select record 3" at bounding box center [265, 364] width 13 height 13
checkbox input "false"
